Goal: Task Accomplishment & Management: Manage account settings

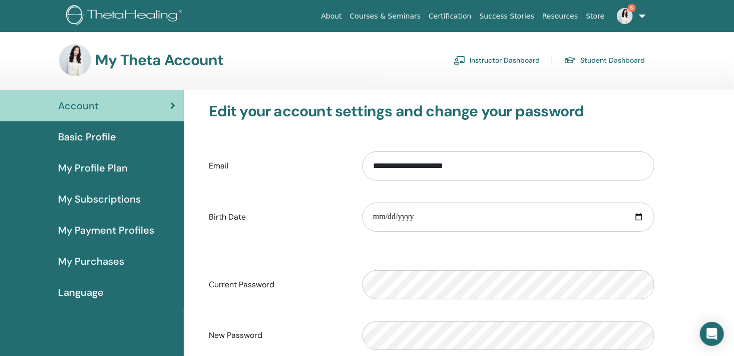
click at [495, 57] on link "Instructor Dashboard" at bounding box center [497, 60] width 86 height 16
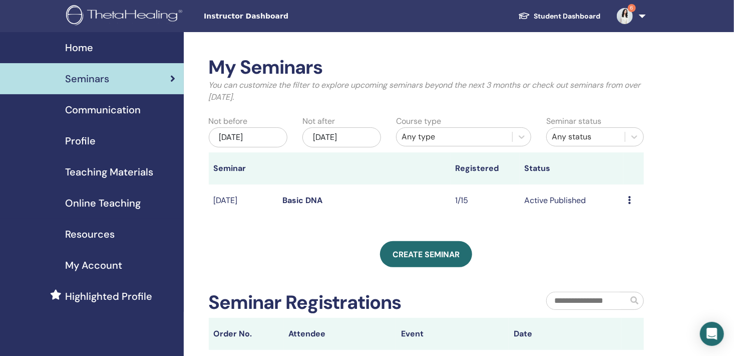
click at [631, 200] on div "Preview Edit Attendees Cancel" at bounding box center [633, 200] width 11 height 12
click at [623, 240] on link "Attendees" at bounding box center [627, 238] width 38 height 11
click at [539, 15] on link "Student Dashboard" at bounding box center [559, 16] width 99 height 19
click at [541, 19] on link "Student Dashboard" at bounding box center [559, 16] width 99 height 19
drag, startPoint x: 541, startPoint y: 19, endPoint x: 541, endPoint y: 13, distance: 5.5
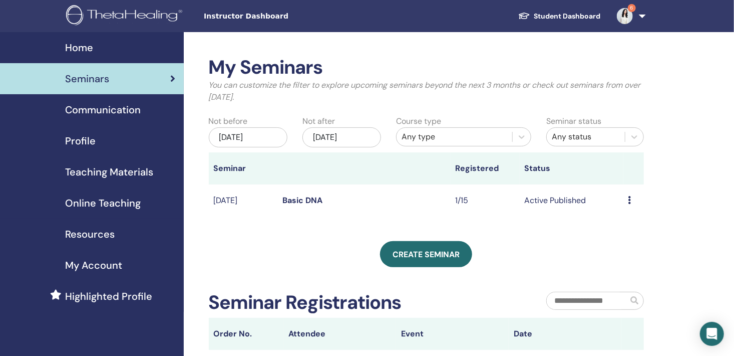
click at [541, 17] on link "Student Dashboard" at bounding box center [559, 16] width 99 height 19
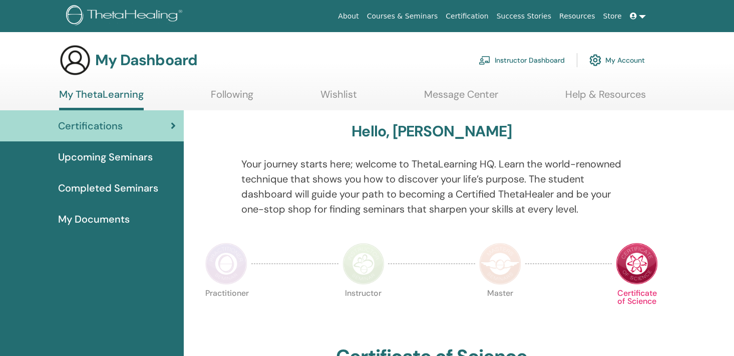
click at [551, 15] on link "Success Stories" at bounding box center [524, 16] width 63 height 19
click at [143, 159] on span "Upcoming Seminars" at bounding box center [105, 156] width 95 height 15
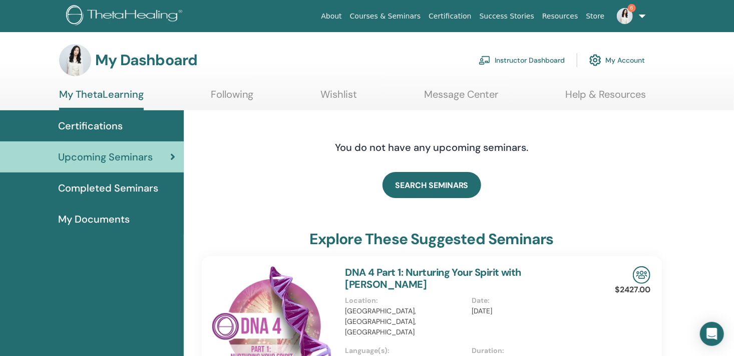
click at [117, 130] on span "Certifications" at bounding box center [90, 125] width 65 height 15
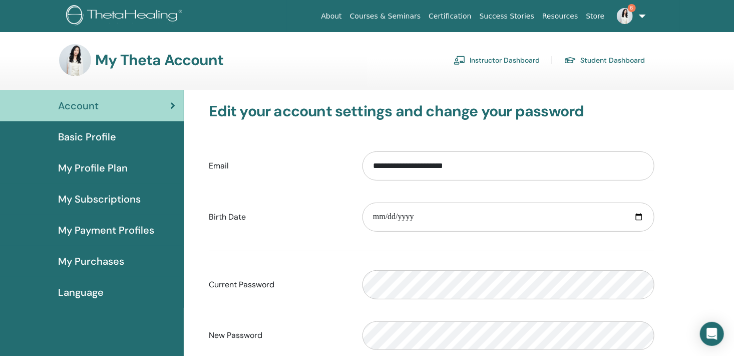
click at [512, 61] on link "Instructor Dashboard" at bounding box center [497, 60] width 86 height 16
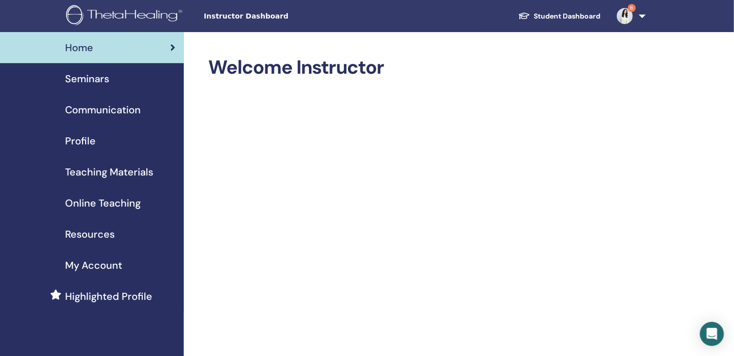
click at [115, 79] on div "Seminars" at bounding box center [92, 78] width 168 height 15
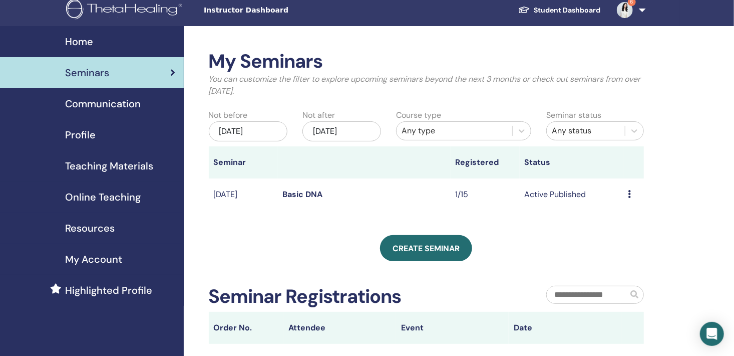
scroll to position [41, 0]
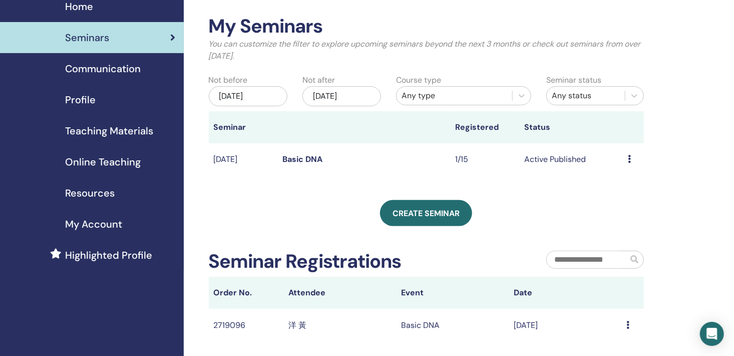
click at [629, 159] on icon at bounding box center [629, 159] width 3 height 8
click at [627, 325] on icon at bounding box center [627, 324] width 3 height 8
click at [628, 325] on li "Message" at bounding box center [607, 332] width 49 height 15
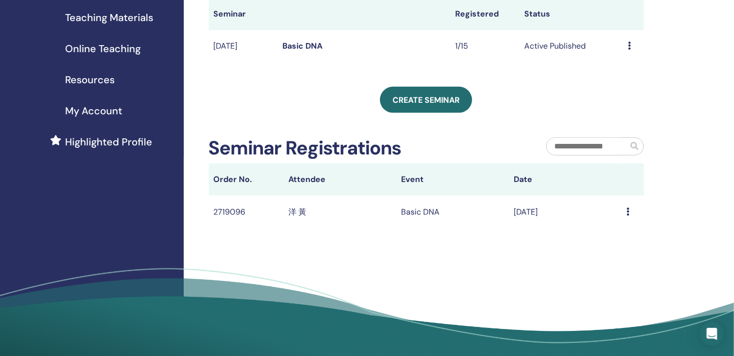
scroll to position [159, 0]
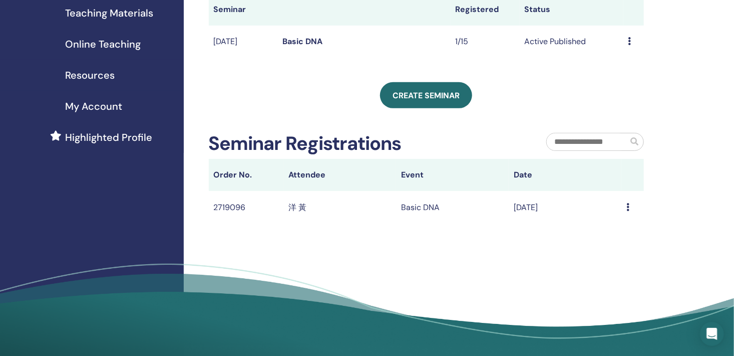
click at [631, 44] on icon at bounding box center [629, 41] width 3 height 8
click at [631, 85] on link "Attendees" at bounding box center [627, 82] width 38 height 11
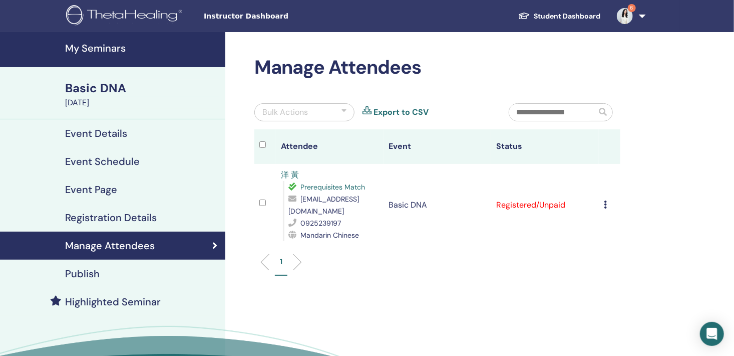
click at [604, 204] on icon at bounding box center [605, 204] width 3 height 8
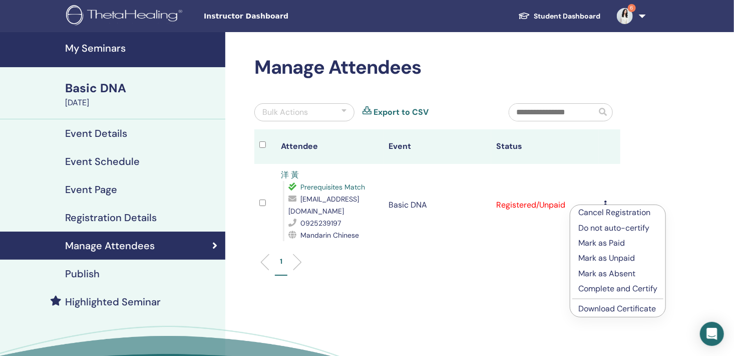
click at [605, 241] on p "Mark as Paid" at bounding box center [617, 243] width 79 height 12
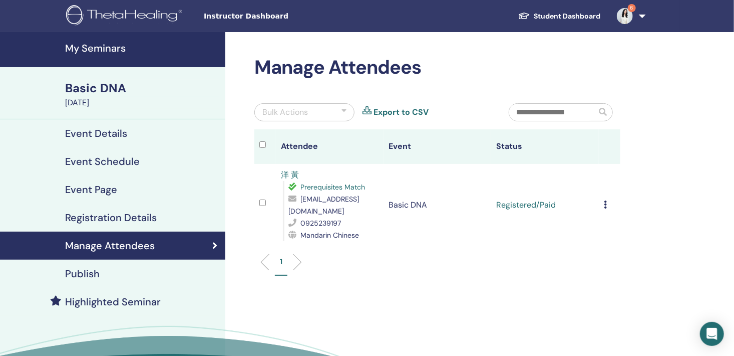
click at [606, 207] on icon at bounding box center [605, 204] width 3 height 8
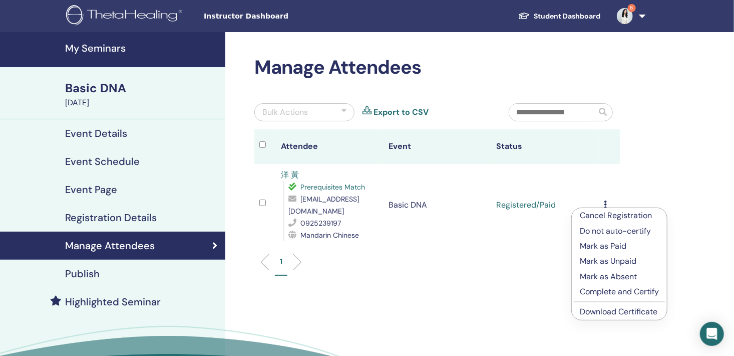
click at [615, 291] on p "Complete and Certify" at bounding box center [619, 291] width 79 height 12
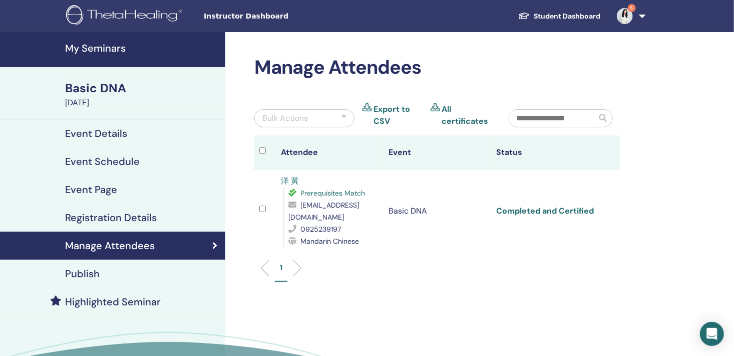
click at [577, 214] on link "Completed and Certified" at bounding box center [545, 210] width 98 height 11
